Goal: Task Accomplishment & Management: Complete application form

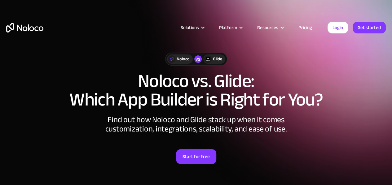
click at [305, 28] on link "Pricing" at bounding box center [304, 28] width 29 height 8
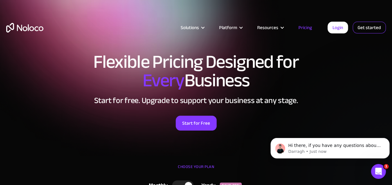
click at [0, 0] on link "Get started" at bounding box center [0, 0] width 0 height 0
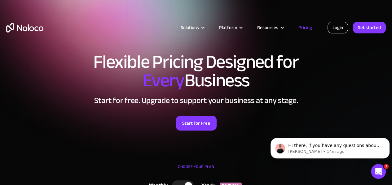
click at [346, 28] on link "Login" at bounding box center [337, 28] width 20 height 12
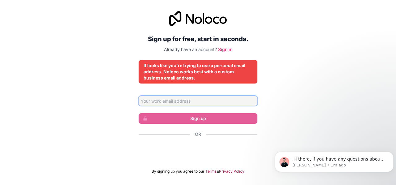
click at [181, 99] on input "Email address" at bounding box center [198, 101] width 119 height 10
click at [197, 99] on input "[EMAIL_ADDRESS][DOMAIN_NAME]" at bounding box center [198, 101] width 119 height 10
drag, startPoint x: 214, startPoint y: 101, endPoint x: 120, endPoint y: 102, distance: 93.2
click at [120, 102] on div "Sign up for free, start in seconds. Already have an account? Sign in It looks l…" at bounding box center [198, 92] width 396 height 180
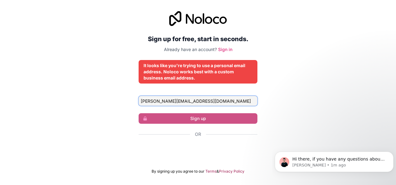
type input "[PERSON_NAME][EMAIL_ADDRESS][DOMAIN_NAME]"
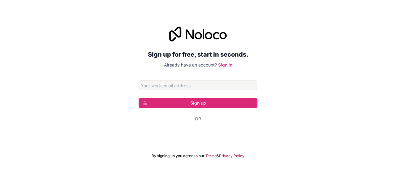
click at [173, 83] on input "Email address" at bounding box center [198, 86] width 119 height 10
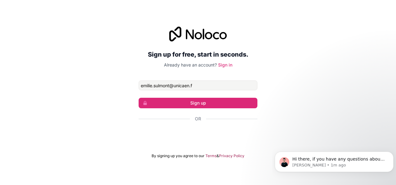
type input "emilie.sulmont@unicaen.fr"
click button "Sign up" at bounding box center [198, 103] width 119 height 11
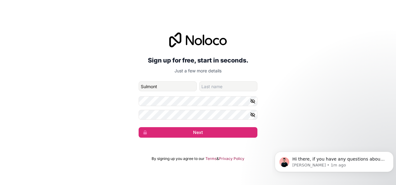
type input "Sulmont"
click at [157, 86] on input "Sulmont" at bounding box center [168, 86] width 58 height 10
type input "Emilie"
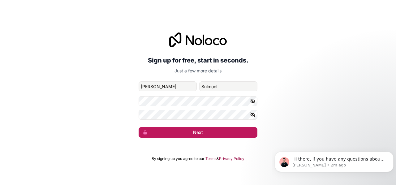
click at [189, 133] on button "Next" at bounding box center [198, 132] width 119 height 11
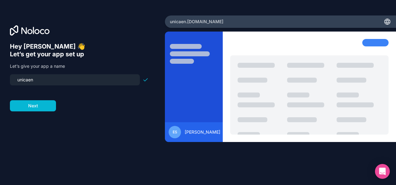
drag, startPoint x: 42, startPoint y: 79, endPoint x: 0, endPoint y: 81, distance: 42.5
click at [0, 81] on div "Hey [PERSON_NAME] 👋 Let’s get your app set up Let’s give your app a name unicae…" at bounding box center [82, 92] width 165 height 154
type input "projettest"
click at [34, 106] on button "Next" at bounding box center [33, 105] width 46 height 11
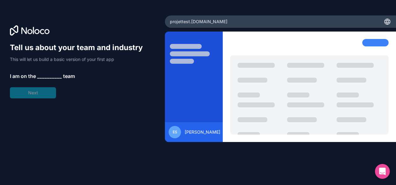
click at [43, 76] on span "__________" at bounding box center [49, 75] width 25 height 7
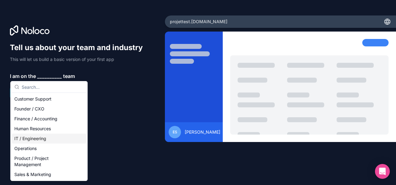
click at [67, 138] on div "IT / Engineering" at bounding box center [49, 139] width 74 height 10
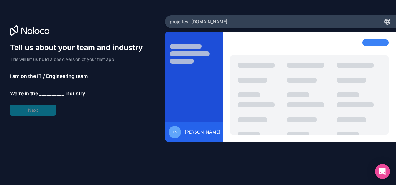
click at [46, 95] on span "__________" at bounding box center [51, 93] width 25 height 7
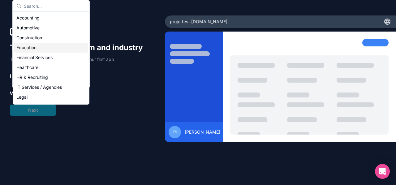
click at [37, 46] on div "Education" at bounding box center [51, 48] width 74 height 10
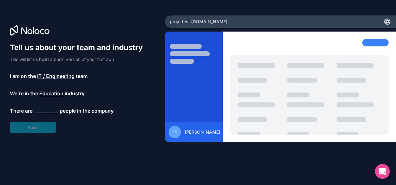
click at [43, 112] on span "__________" at bounding box center [46, 110] width 25 height 7
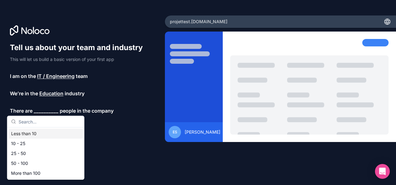
click at [36, 133] on div "Less than 10" at bounding box center [46, 134] width 74 height 10
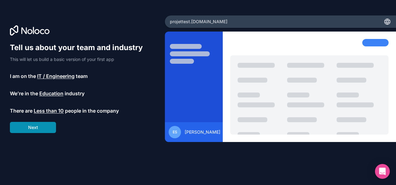
click at [34, 126] on button "Next" at bounding box center [33, 127] width 46 height 11
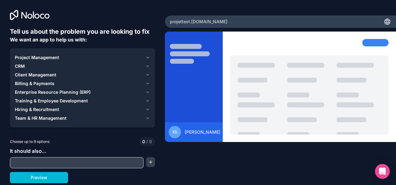
click at [52, 59] on span "Project Management" at bounding box center [37, 57] width 44 height 6
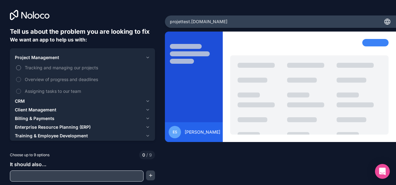
click at [48, 66] on span "Tracking and managing our projects" at bounding box center [87, 67] width 124 height 7
click at [21, 66] on button "Tracking and managing our projects" at bounding box center [18, 67] width 5 height 5
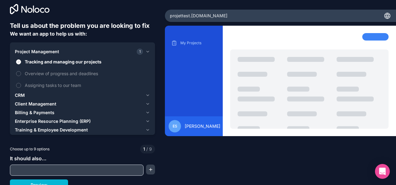
scroll to position [11, 0]
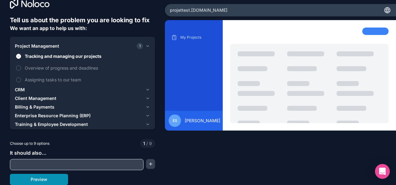
click at [42, 179] on button "Preview" at bounding box center [39, 179] width 58 height 11
click at [36, 69] on span "Overview of progress and deadlines" at bounding box center [87, 68] width 124 height 7
click at [21, 69] on button "Overview of progress and deadlines" at bounding box center [18, 68] width 5 height 5
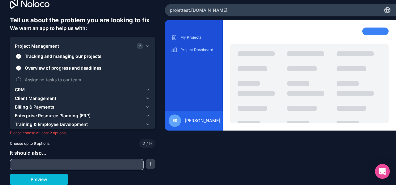
click at [31, 79] on span "Assigning tasks to our team" at bounding box center [87, 79] width 124 height 7
click at [21, 79] on button "Assigning tasks to our team" at bounding box center [18, 79] width 5 height 5
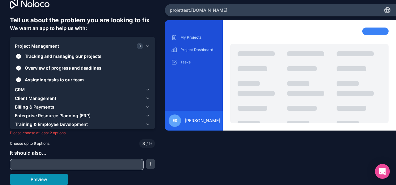
click at [54, 179] on button "Preview" at bounding box center [39, 179] width 58 height 11
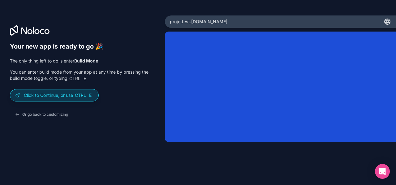
click at [66, 94] on p "Click to Continue, or use Ctrl E" at bounding box center [59, 95] width 70 height 6
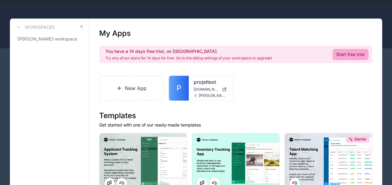
scroll to position [31, 0]
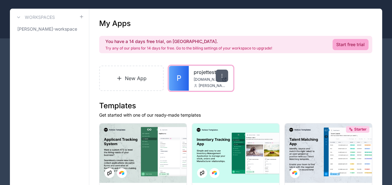
click at [222, 75] on icon at bounding box center [221, 75] width 5 height 5
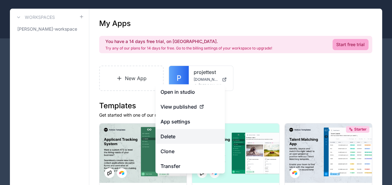
click at [161, 133] on button "Delete" at bounding box center [189, 136] width 69 height 15
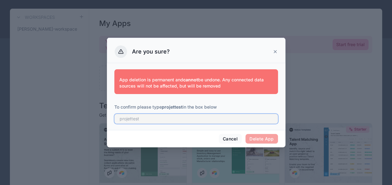
click at [158, 120] on input "text" at bounding box center [195, 119] width 163 height 10
type input "projettest"
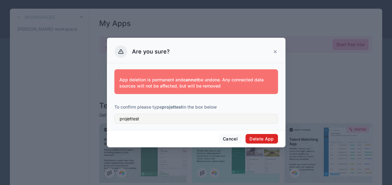
drag, startPoint x: 269, startPoint y: 139, endPoint x: 269, endPoint y: 136, distance: 3.2
click at [269, 139] on button "Delete App" at bounding box center [261, 139] width 33 height 10
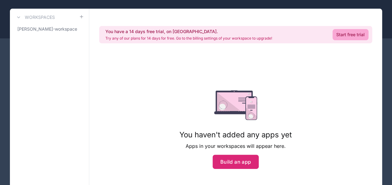
click at [248, 164] on button "Build an app" at bounding box center [235, 162] width 46 height 14
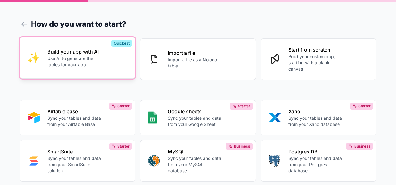
click at [66, 58] on p "Use AI to generate the tables for your app" at bounding box center [74, 61] width 55 height 12
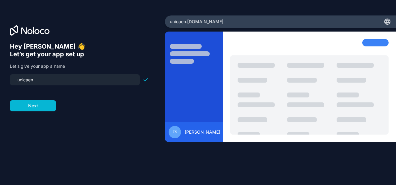
drag, startPoint x: 32, startPoint y: 79, endPoint x: 0, endPoint y: 76, distance: 32.4
click at [0, 76] on div "Hey Emilie 👋 Let’s get your app set up Let’s give your app a name unicaen Next" at bounding box center [82, 92] width 165 height 154
type input "projetrecette"
click at [38, 104] on button "Next" at bounding box center [33, 105] width 46 height 11
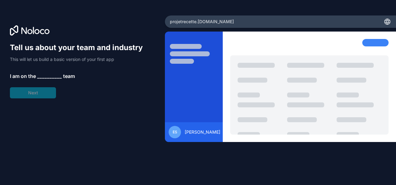
click at [48, 76] on span "__________" at bounding box center [49, 75] width 25 height 7
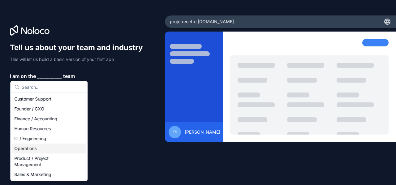
click at [29, 150] on div "Operations" at bounding box center [49, 149] width 74 height 10
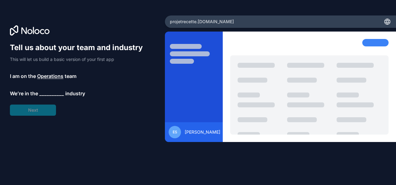
click at [48, 94] on span "__________" at bounding box center [51, 93] width 25 height 7
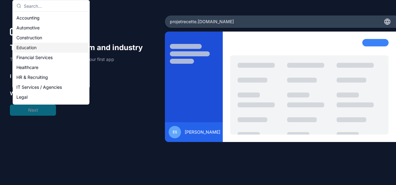
click at [46, 43] on div "Education" at bounding box center [51, 48] width 74 height 10
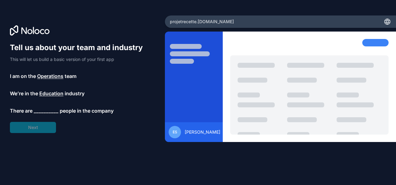
click at [41, 111] on span "__________" at bounding box center [46, 110] width 25 height 7
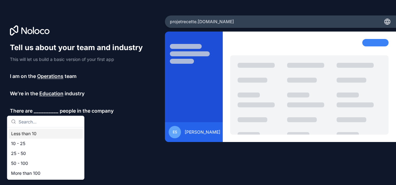
click at [32, 133] on div "Less than 10" at bounding box center [46, 134] width 74 height 10
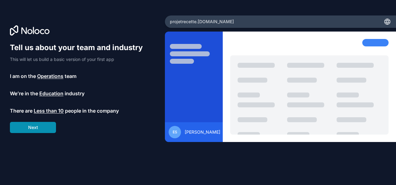
click at [36, 129] on button "Next" at bounding box center [33, 127] width 46 height 11
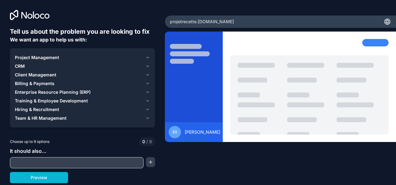
click at [33, 162] on input "text" at bounding box center [76, 163] width 131 height 9
paste input "application de recettes. Nous avons une table Recettes, une table Ingrédients, …"
drag, startPoint x: 43, startPoint y: 163, endPoint x: 0, endPoint y: 159, distance: 43.5
click at [0, 159] on div "Tell us about the problem you are looking to fix We want an app to help us with…" at bounding box center [198, 92] width 396 height 185
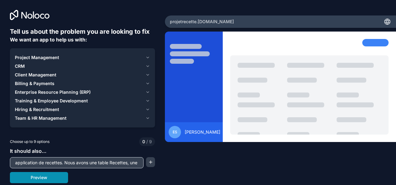
type input "application de recettes. Nous avons une table Recettes, une table Ingrédients, …"
click at [28, 178] on button "Preview" at bounding box center [39, 177] width 58 height 11
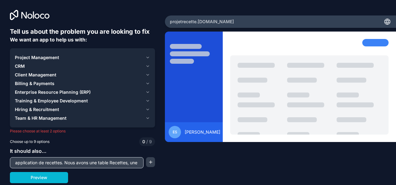
click at [37, 120] on span "Team & HR Management" at bounding box center [41, 118] width 52 height 6
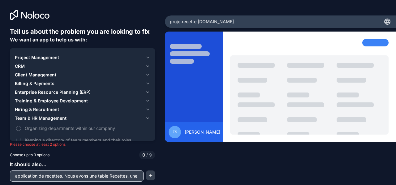
scroll to position [11, 0]
